Goal: Transaction & Acquisition: Subscribe to service/newsletter

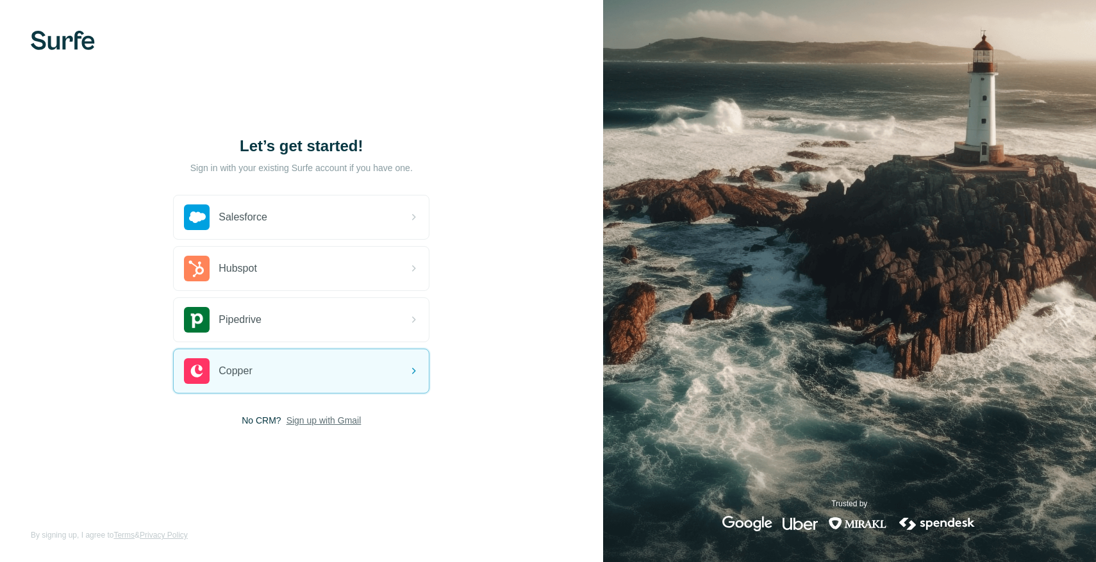
click at [326, 422] on span "Sign up with Gmail" at bounding box center [323, 420] width 75 height 13
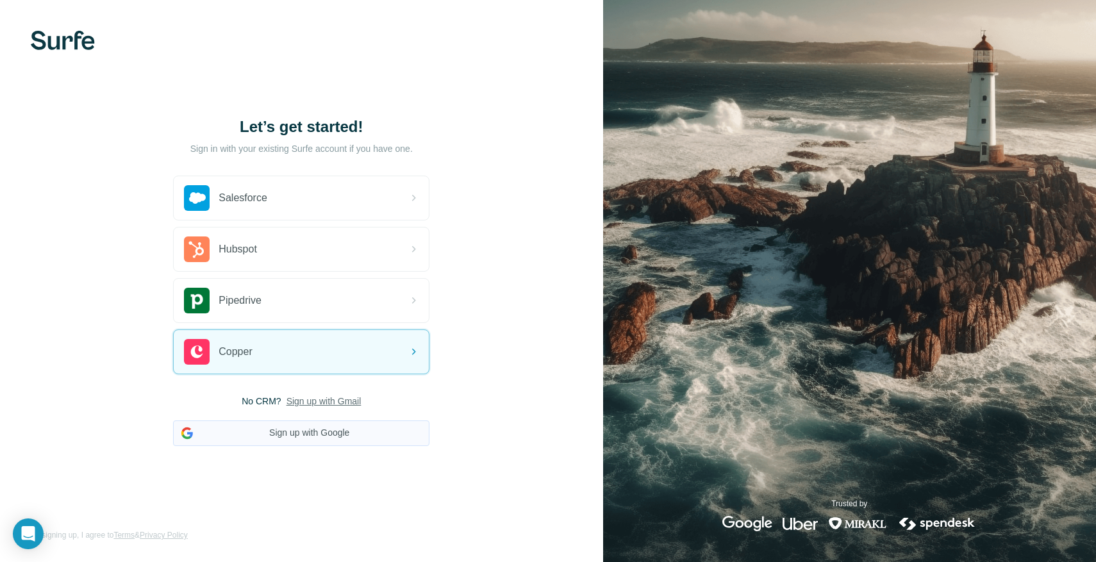
click at [322, 434] on button "Sign up with Google" at bounding box center [301, 433] width 256 height 26
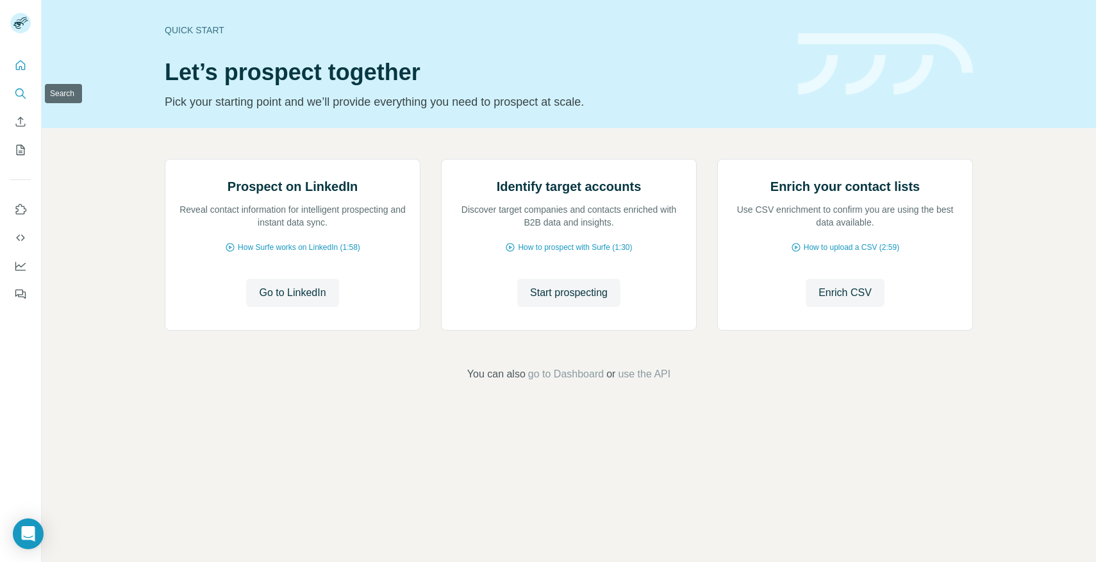
click at [28, 94] on button "Search" at bounding box center [20, 93] width 21 height 23
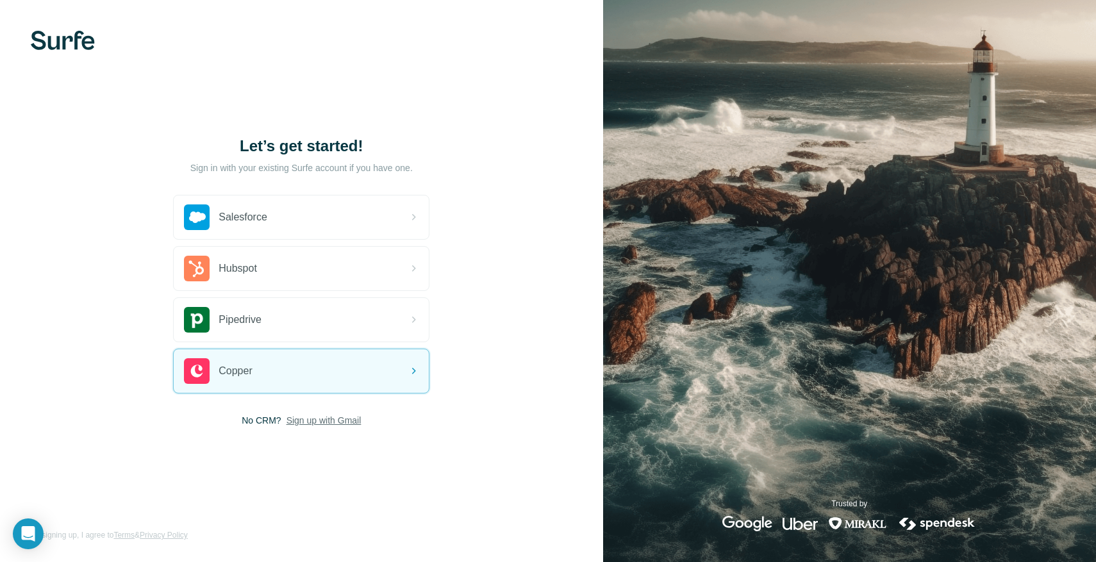
click at [302, 422] on span "Sign up with Gmail" at bounding box center [323, 420] width 75 height 13
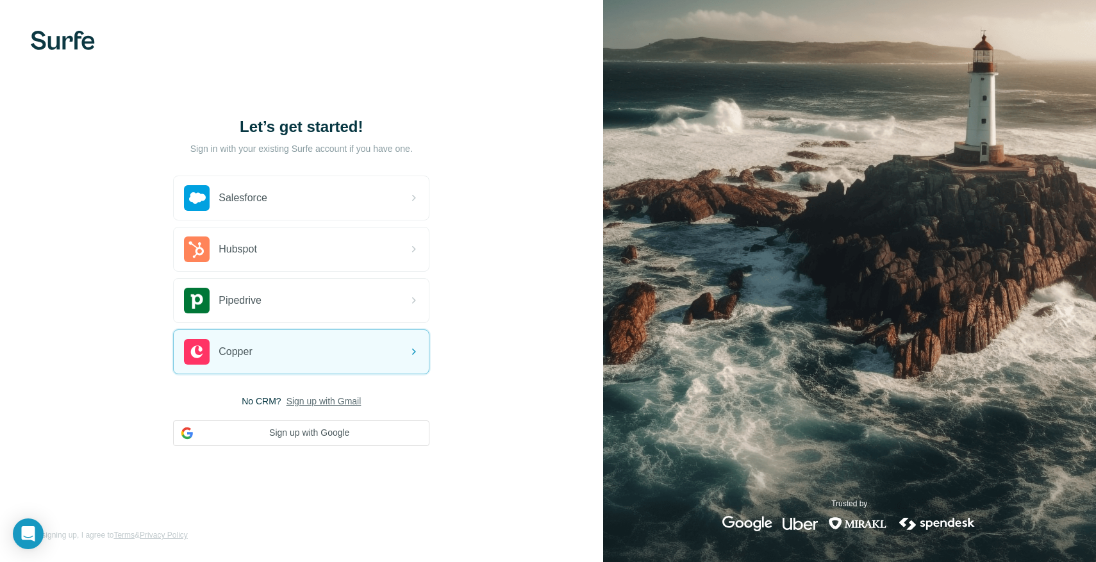
click at [327, 402] on span "Sign up with Gmail" at bounding box center [323, 401] width 75 height 13
click at [337, 438] on button "Sign up with Google" at bounding box center [301, 433] width 256 height 26
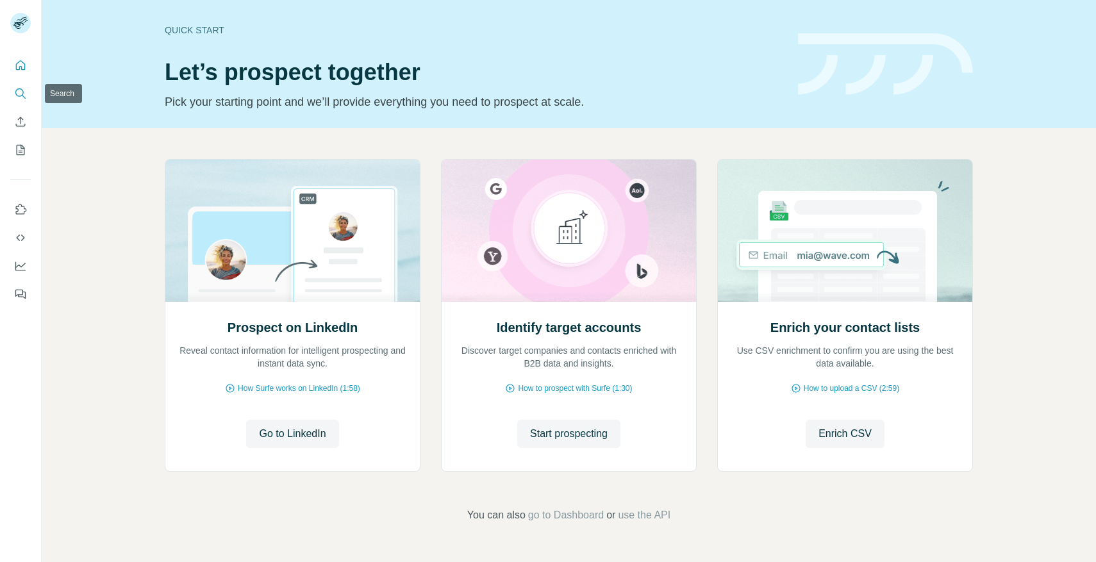
click at [22, 94] on icon "Search" at bounding box center [19, 92] width 8 height 8
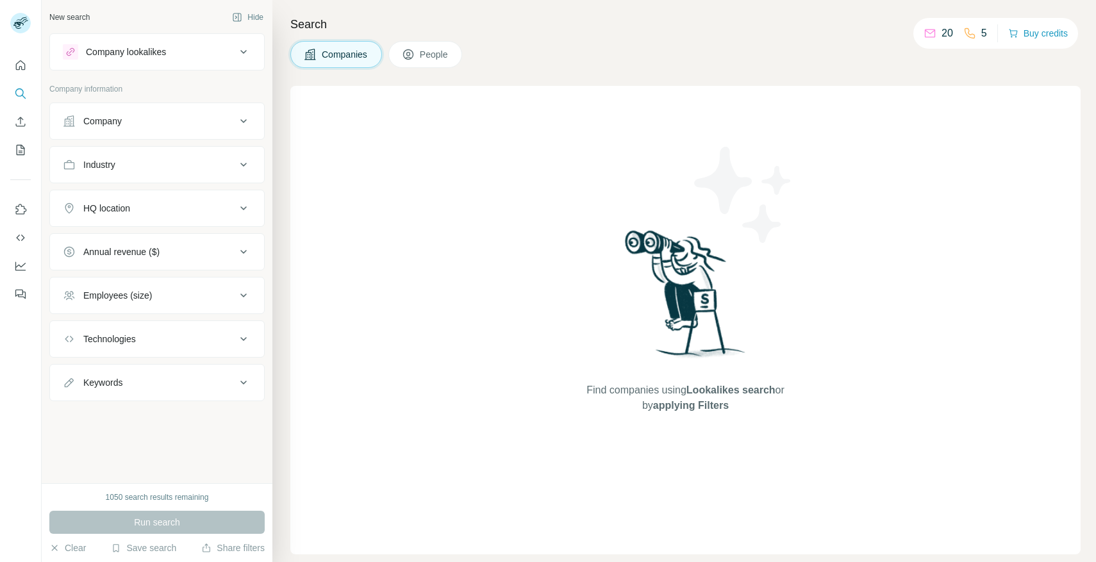
click at [430, 60] on span "People" at bounding box center [434, 54] width 29 height 13
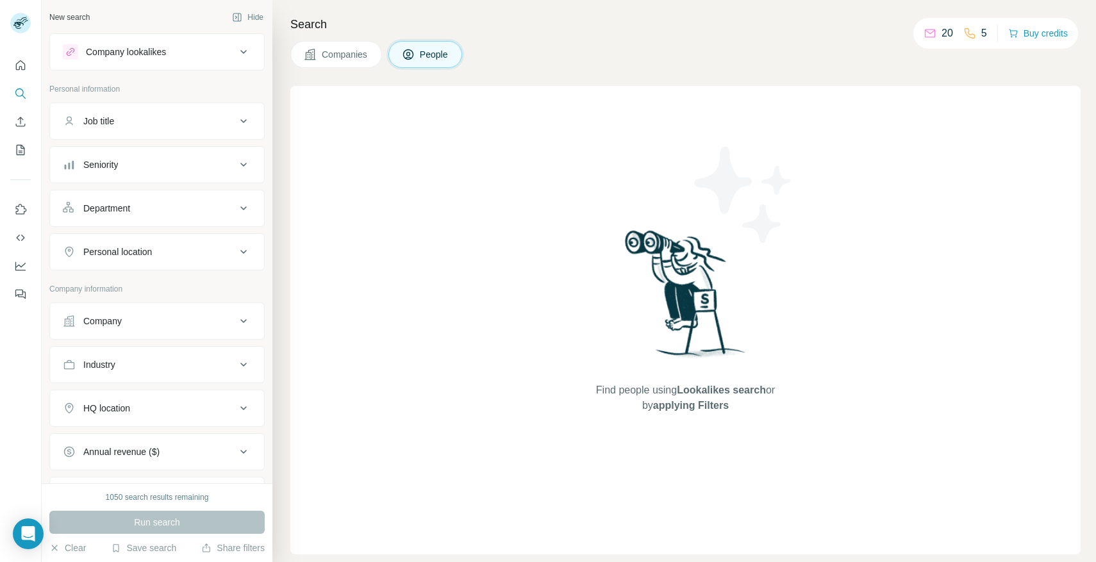
click at [161, 125] on div "Job title" at bounding box center [149, 121] width 173 height 13
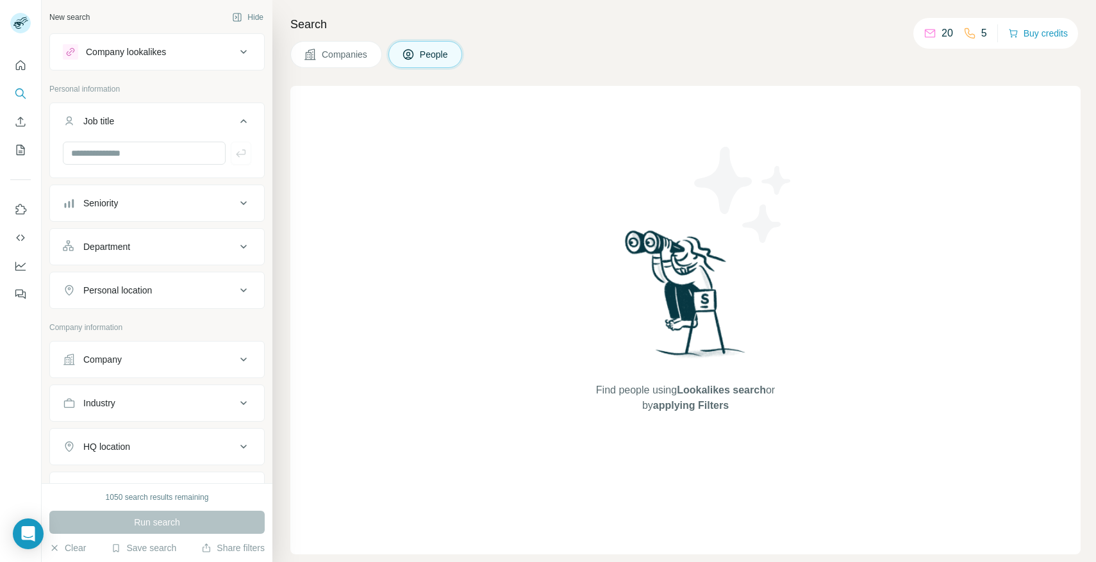
click at [160, 57] on div "Company lookalikes" at bounding box center [126, 51] width 80 height 13
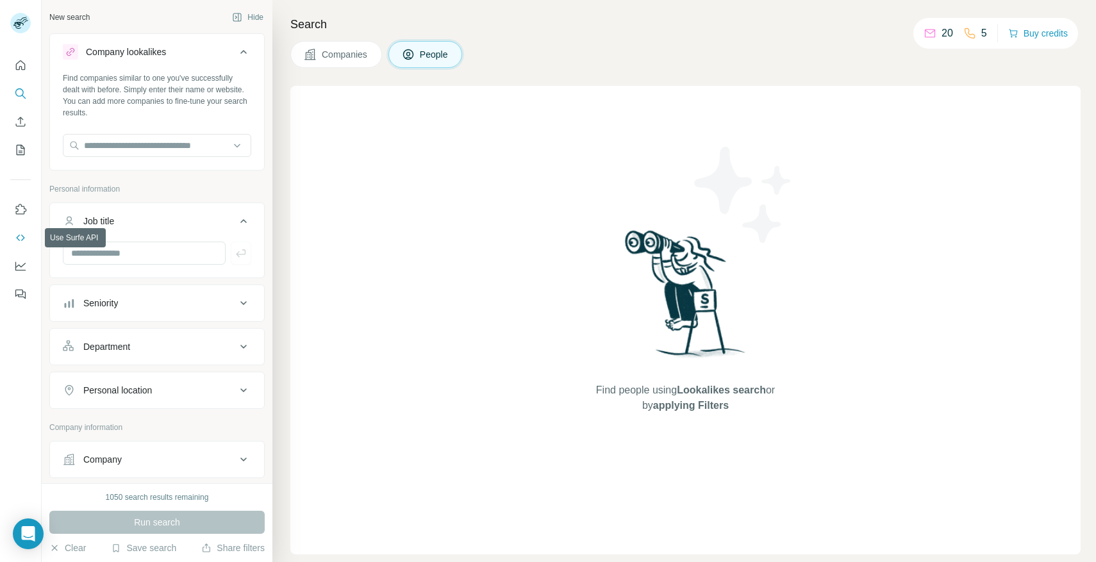
click at [24, 240] on icon "Use Surfe API" at bounding box center [20, 237] width 13 height 13
